Goal: Check status: Check status

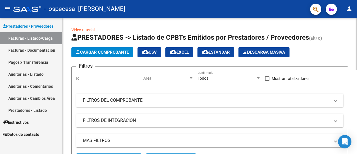
scroll to position [136, 0]
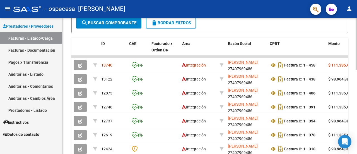
click at [357, 100] on div at bounding box center [356, 86] width 1 height 136
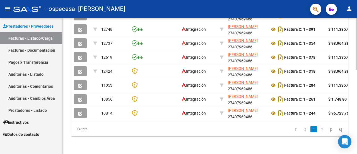
click at [357, 135] on div at bounding box center [356, 86] width 1 height 136
click at [216, 122] on div "14 total 1 2" at bounding box center [209, 129] width 277 height 14
drag, startPoint x: 216, startPoint y: 122, endPoint x: 213, endPoint y: 119, distance: 4.2
click at [213, 119] on div "ID CAE Facturado x Orden De Area Razón Social CPBT Monto Fecha Cpbt Días desde …" at bounding box center [209, 48] width 277 height 176
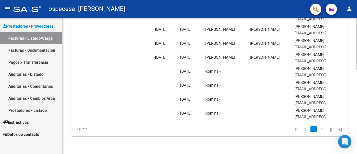
scroll to position [81, 0]
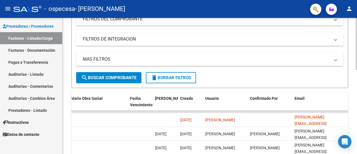
click at [357, 30] on div at bounding box center [356, 86] width 1 height 136
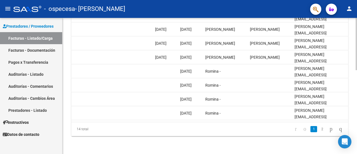
click at [357, 118] on div at bounding box center [356, 86] width 1 height 136
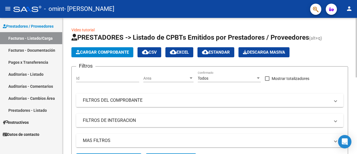
scroll to position [136, 0]
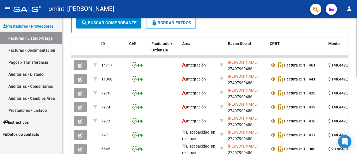
click at [357, 131] on div at bounding box center [356, 86] width 1 height 136
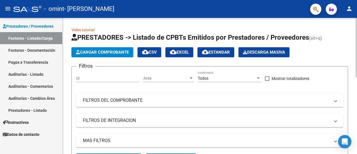
click at [357, 54] on div at bounding box center [356, 86] width 1 height 136
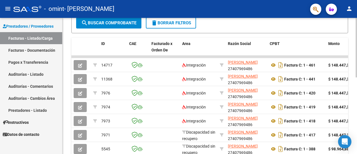
click at [357, 139] on div at bounding box center [356, 86] width 1 height 136
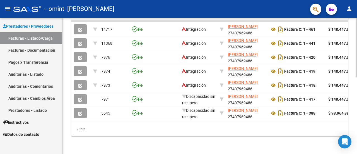
click at [357, 147] on div at bounding box center [356, 86] width 1 height 136
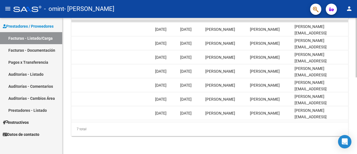
scroll to position [39, 0]
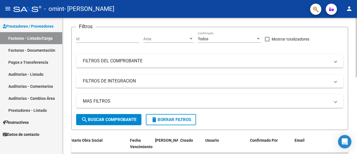
click at [357, 21] on div at bounding box center [356, 86] width 1 height 136
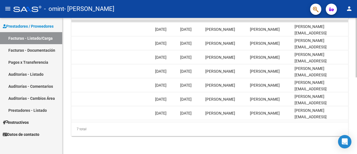
click at [357, 100] on div at bounding box center [356, 86] width 1 height 136
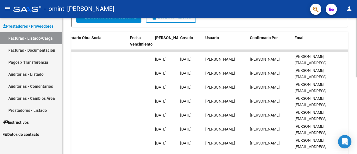
scroll to position [131, 0]
